Goal: Find specific page/section: Find specific page/section

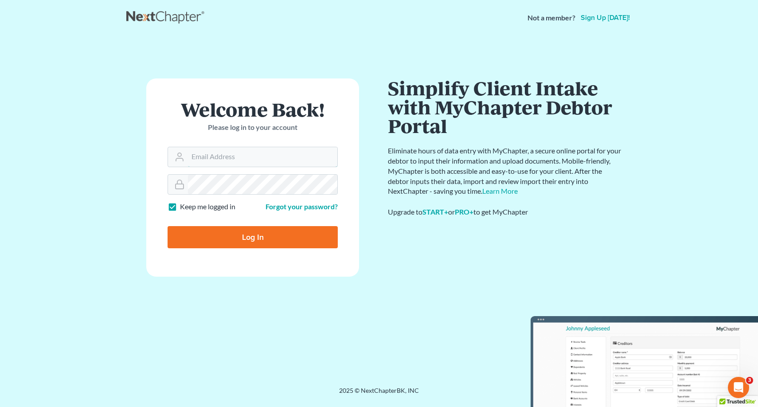
type input "[PERSON_NAME][EMAIL_ADDRESS][DOMAIN_NAME]"
click at [227, 235] on input "Log In" at bounding box center [253, 237] width 170 height 22
type input "Thinking..."
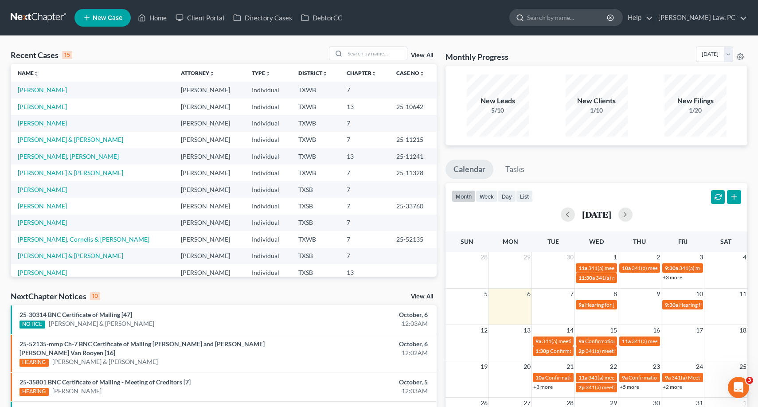
click at [532, 18] on input "search" at bounding box center [567, 17] width 81 height 16
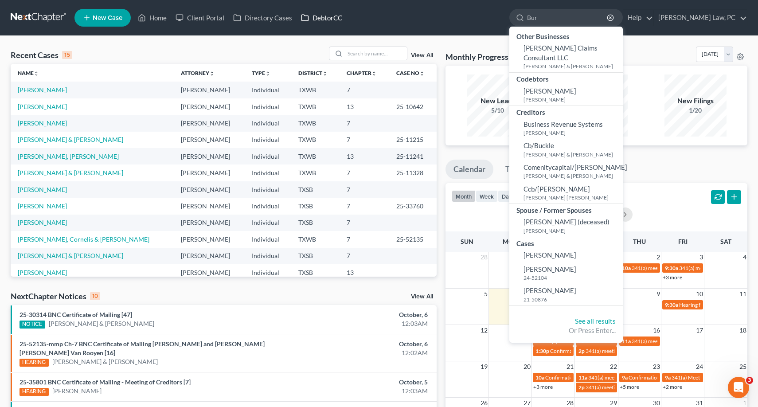
type input "Bur"
click at [320, 14] on link "DebtorCC" at bounding box center [321, 18] width 50 height 16
